Goal: Transaction & Acquisition: Obtain resource

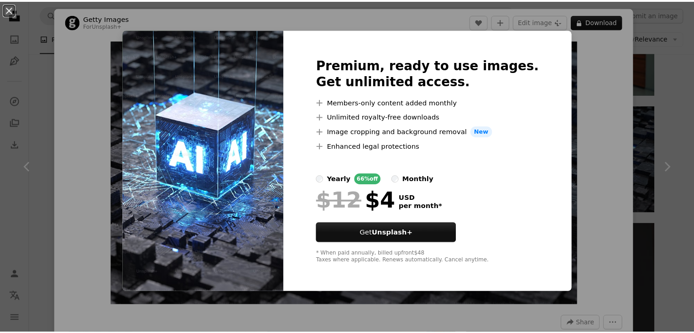
scroll to position [6509, 0]
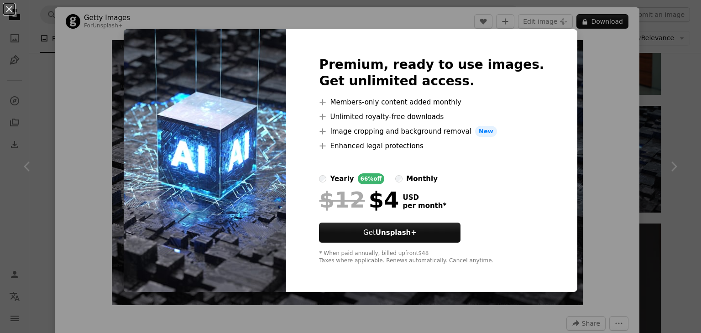
click at [232, 138] on img at bounding box center [205, 160] width 162 height 263
click at [590, 30] on div "An X shape Premium, ready to use images. Get unlimited access. A plus sign Memb…" at bounding box center [350, 166] width 701 height 333
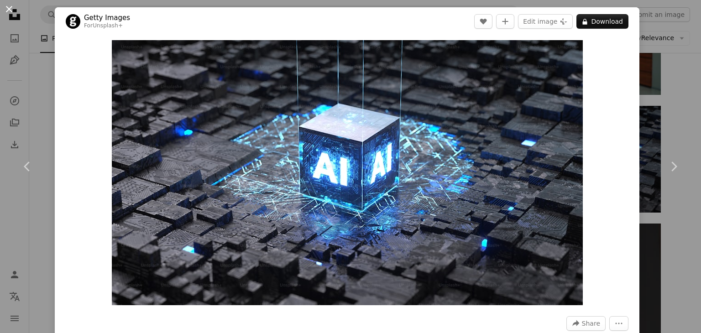
click at [5, 12] on button "An X shape" at bounding box center [9, 9] width 11 height 11
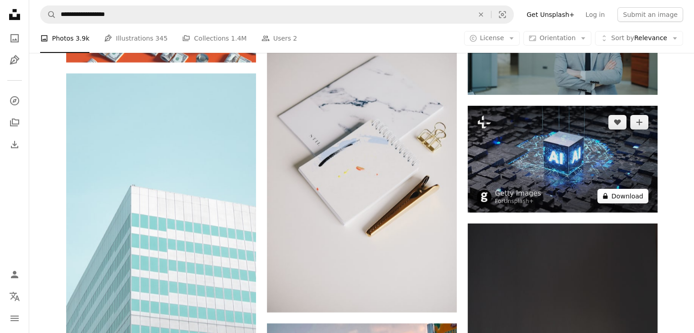
click at [612, 195] on button "A lock Download" at bounding box center [622, 196] width 51 height 15
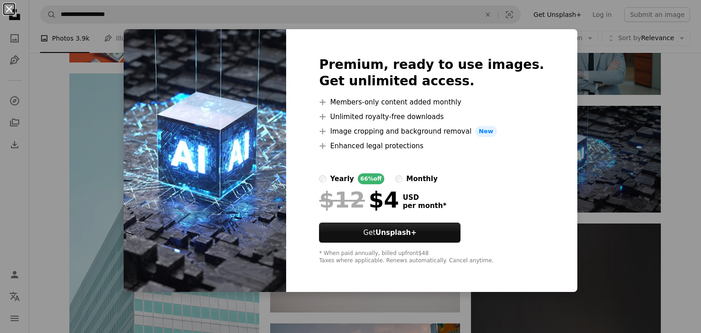
click at [8, 7] on button "An X shape" at bounding box center [9, 9] width 11 height 11
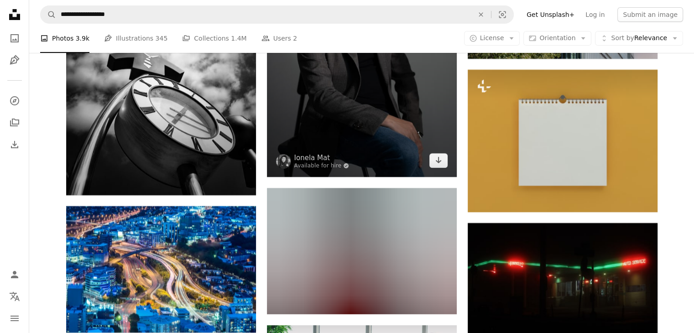
scroll to position [17113, 0]
